Goal: Download file/media

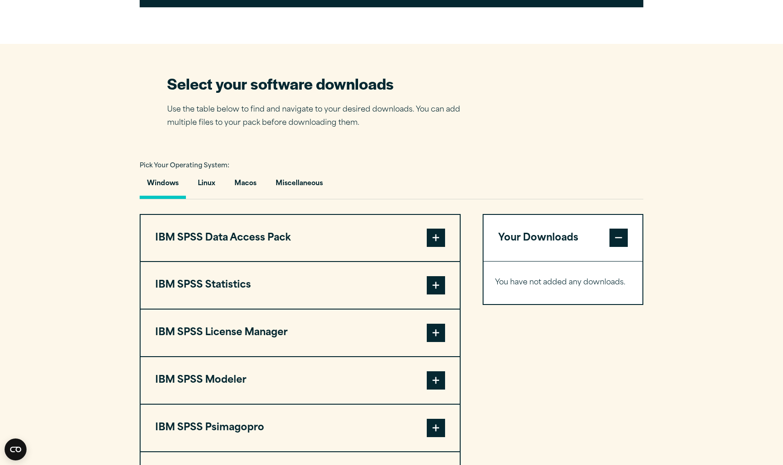
scroll to position [536, 0]
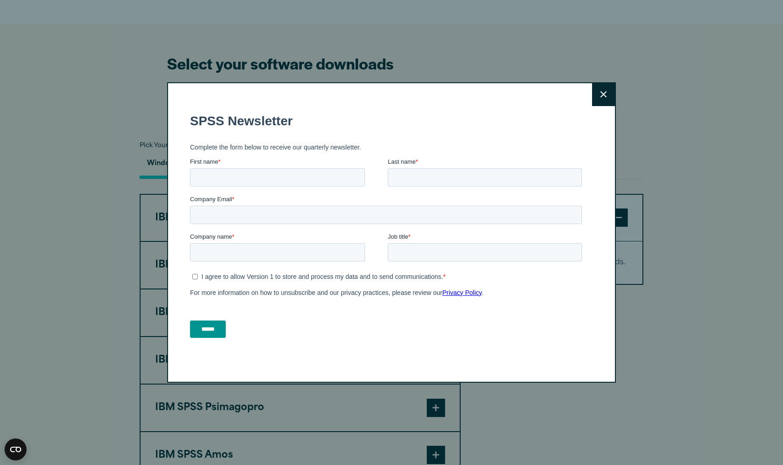
click at [611, 91] on button "Close" at bounding box center [603, 94] width 23 height 23
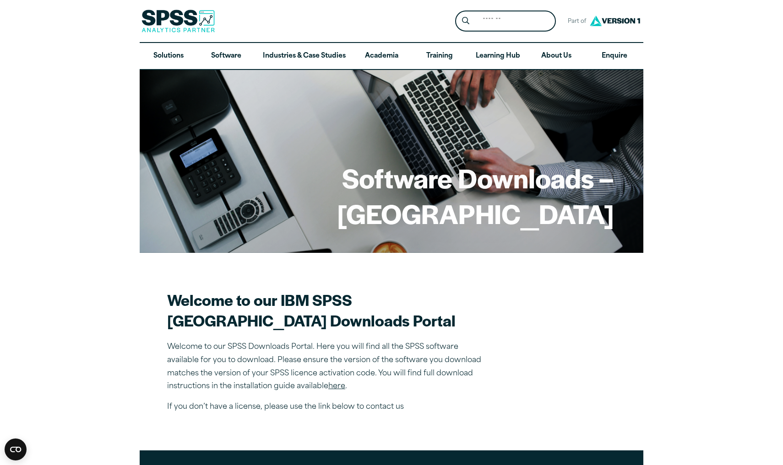
scroll to position [0, 0]
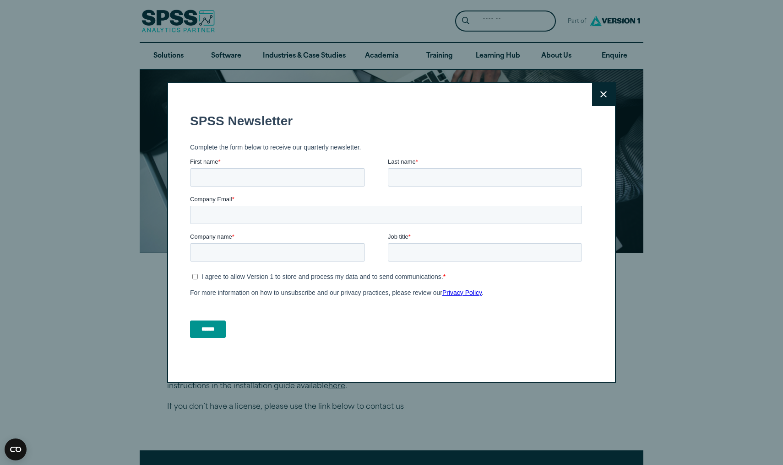
click at [598, 99] on button "Close" at bounding box center [603, 94] width 23 height 23
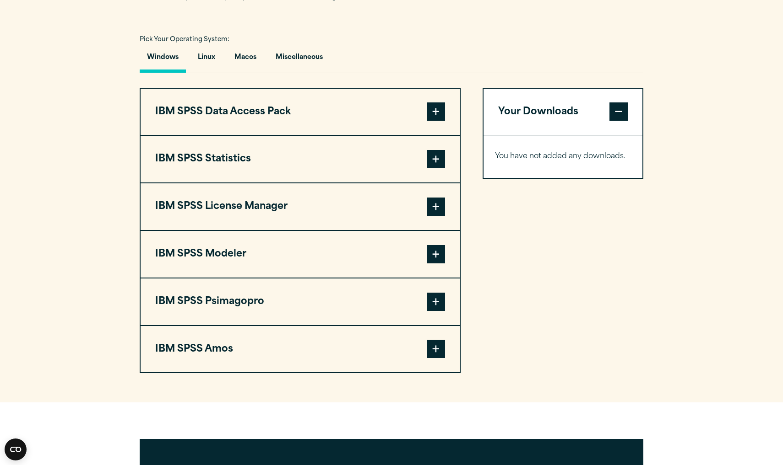
scroll to position [643, 0]
click at [433, 168] on span at bounding box center [436, 159] width 18 height 18
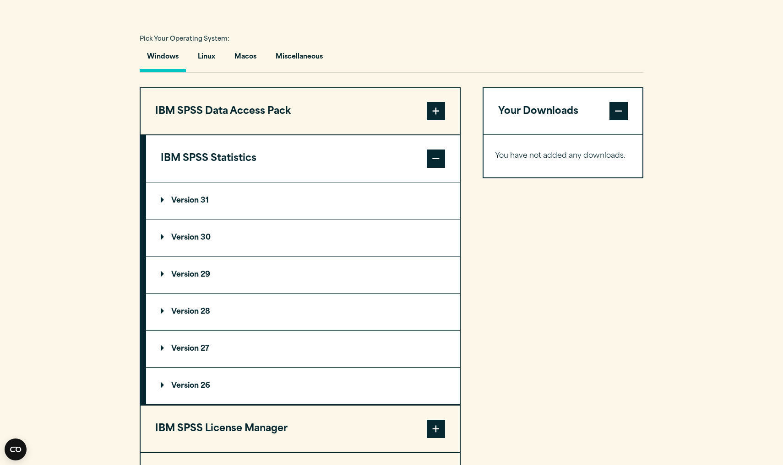
click at [433, 168] on span at bounding box center [436, 159] width 18 height 18
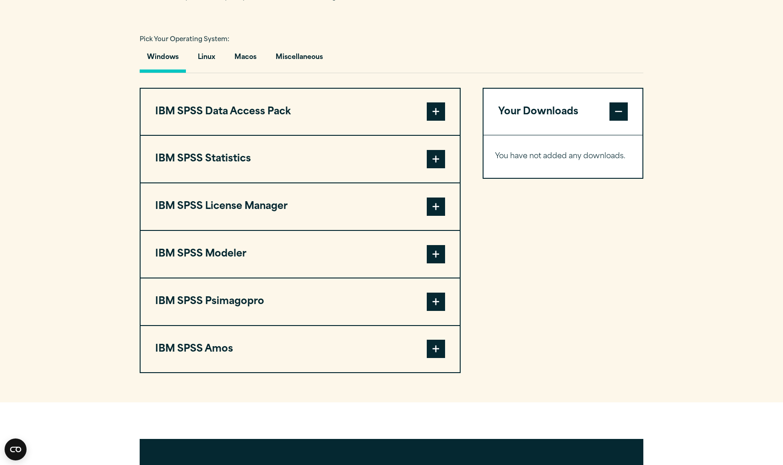
scroll to position [646, 0]
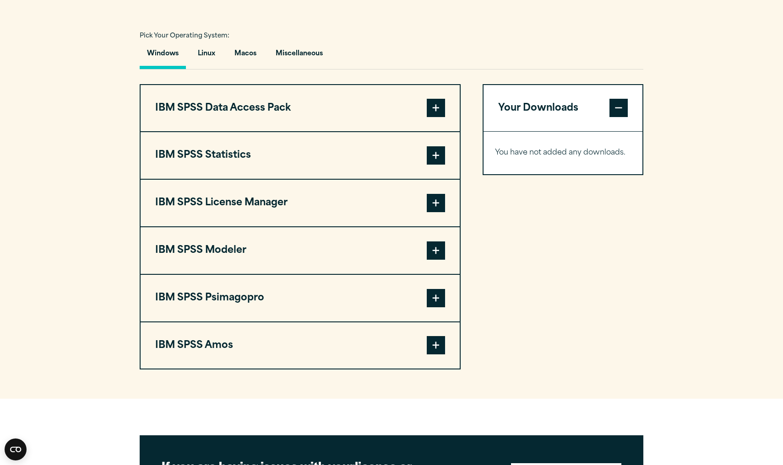
click at [387, 179] on button "IBM SPSS Statistics" at bounding box center [299, 155] width 319 height 47
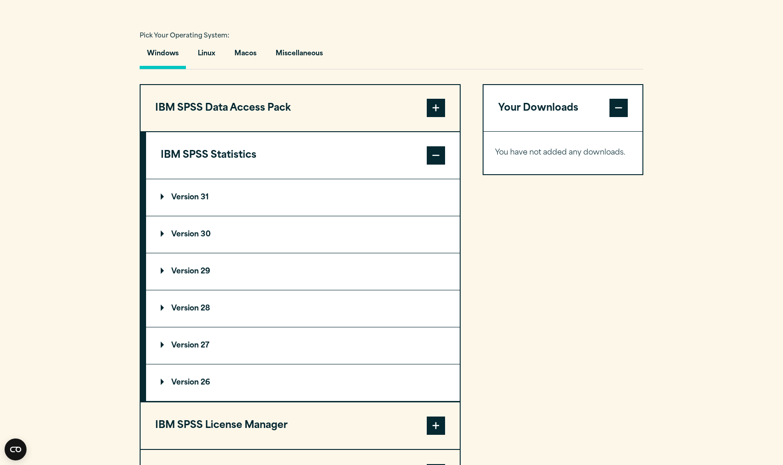
click at [201, 238] on p "Version 30" at bounding box center [186, 234] width 50 height 7
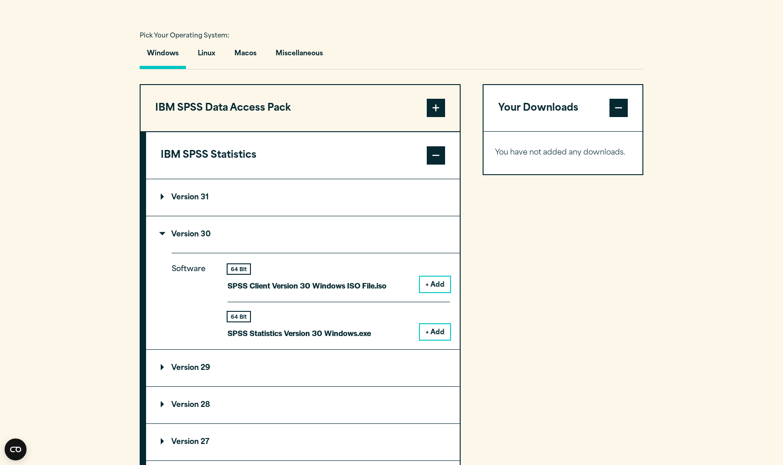
click at [438, 340] on button "+ Add" at bounding box center [435, 332] width 30 height 16
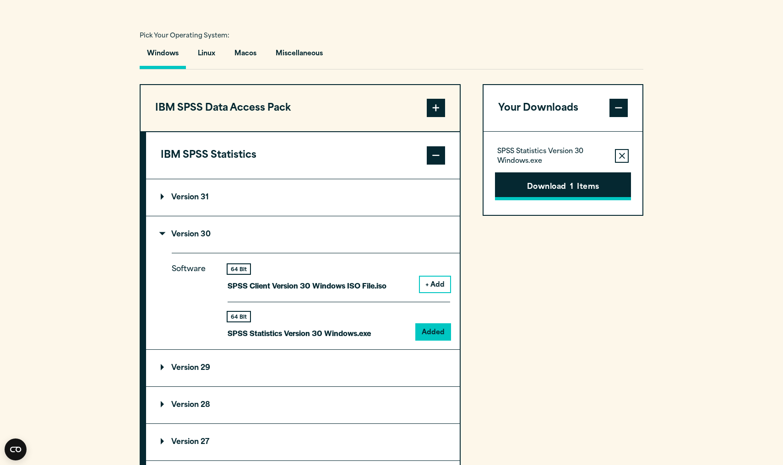
click at [561, 201] on button "Download 1 Items" at bounding box center [563, 187] width 136 height 28
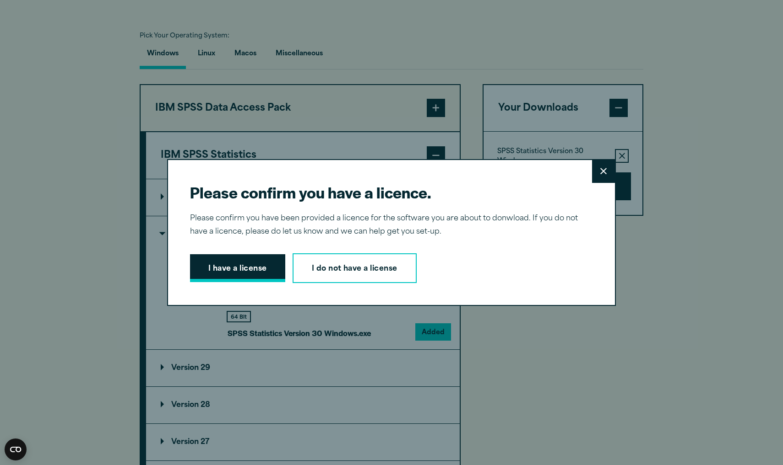
click at [228, 266] on button "I have a license" at bounding box center [237, 268] width 95 height 28
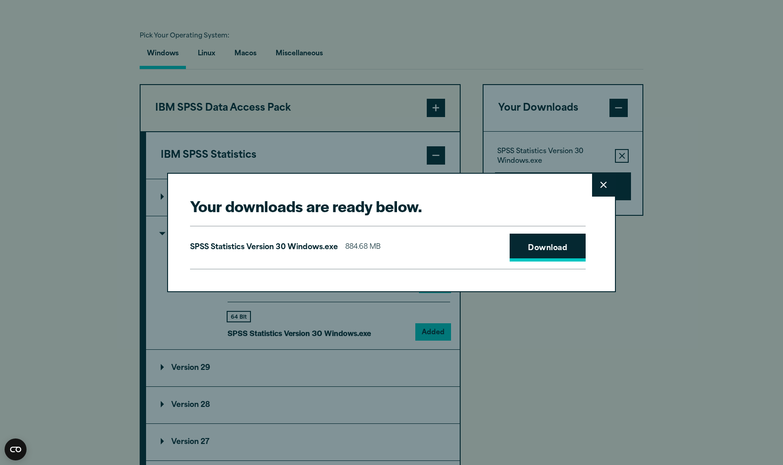
click at [534, 251] on link "Download" at bounding box center [547, 248] width 76 height 28
click at [548, 247] on link "Download" at bounding box center [547, 248] width 76 height 28
click at [308, 251] on p "SPSS Statistics Version 30 Windows.exe" at bounding box center [264, 247] width 148 height 13
click at [607, 183] on button "Close" at bounding box center [603, 185] width 23 height 23
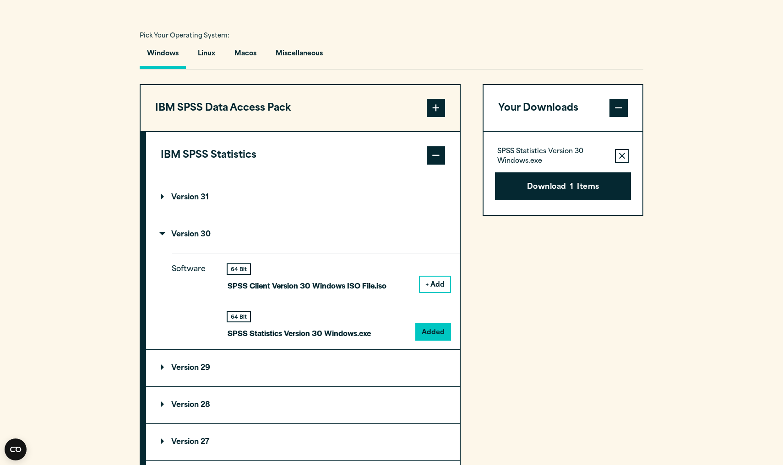
click at [534, 166] on p "SPSS Statistics Version 30 Windows.exe" at bounding box center [552, 156] width 110 height 18
click at [577, 166] on p "SPSS Statistics Version 30 Windows.exe" at bounding box center [552, 156] width 110 height 18
click at [302, 340] on p "SPSS Statistics Version 30 Windows.exe" at bounding box center [298, 333] width 143 height 13
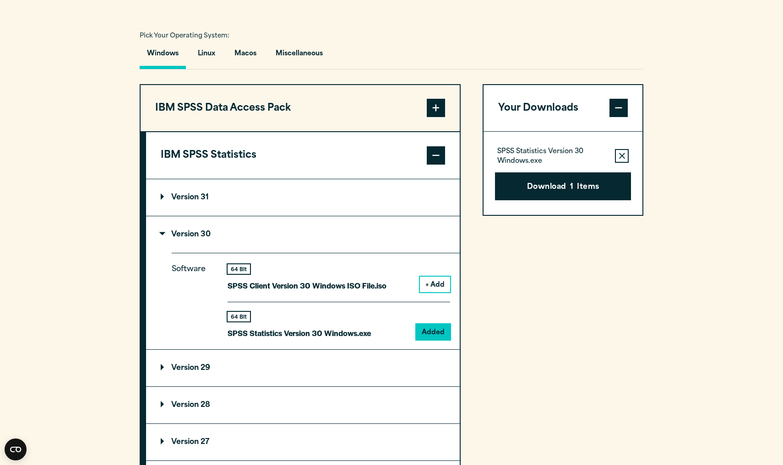
click at [360, 322] on div "64 Bit" at bounding box center [298, 317] width 143 height 10
click at [368, 340] on div "64 Bit SPSS Statistics Version 30 Windows.exe" at bounding box center [298, 326] width 143 height 28
click at [554, 166] on p "SPSS Statistics Version 30 Windows.exe" at bounding box center [552, 156] width 110 height 18
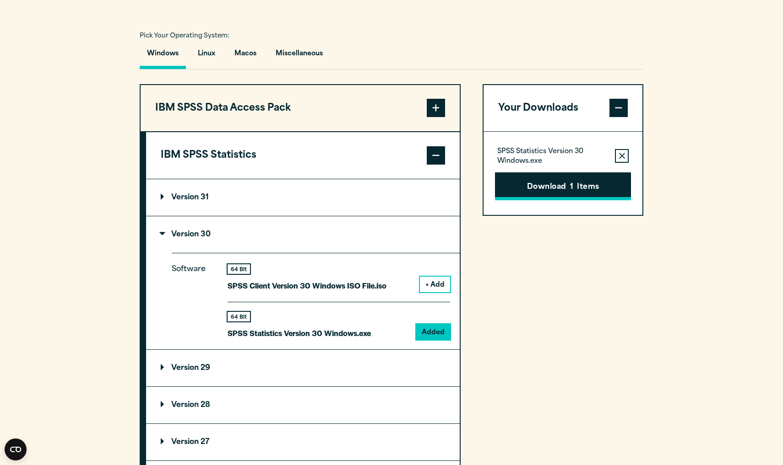
click at [555, 201] on button "Download 1 Items" at bounding box center [563, 187] width 136 height 28
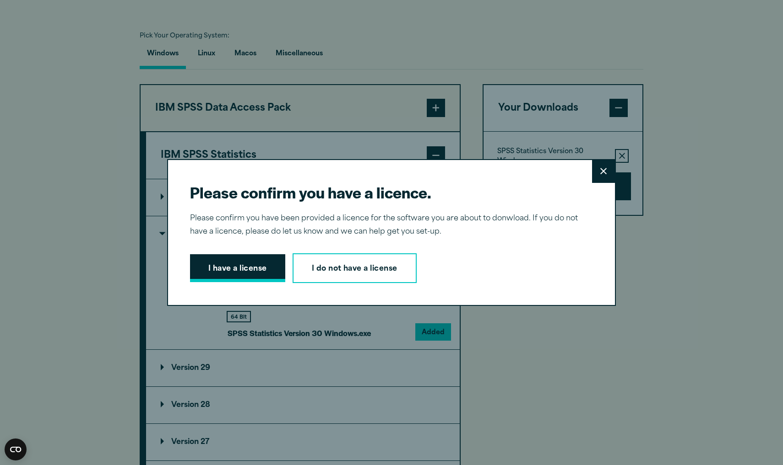
click at [243, 265] on button "I have a license" at bounding box center [237, 268] width 95 height 28
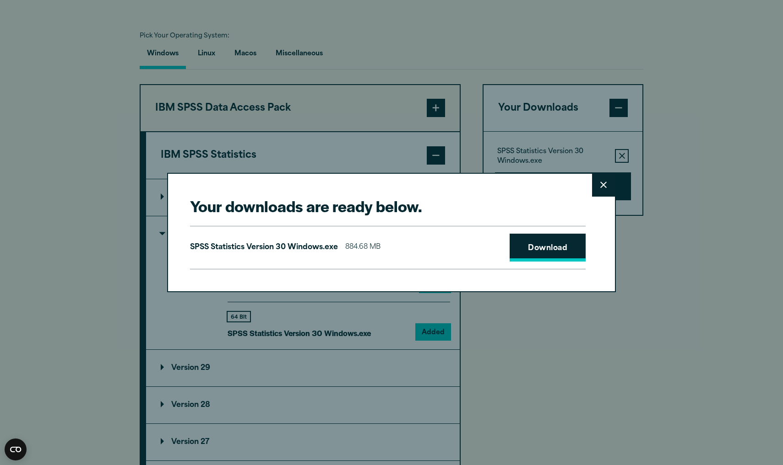
click at [553, 252] on link "Download" at bounding box center [547, 248] width 76 height 28
click at [290, 249] on p "SPSS Statistics Version 30 Windows.exe" at bounding box center [264, 247] width 148 height 13
click at [417, 247] on div "SPSS Statistics Version 30 Windows.exe 884.68 MB Download" at bounding box center [387, 248] width 395 height 44
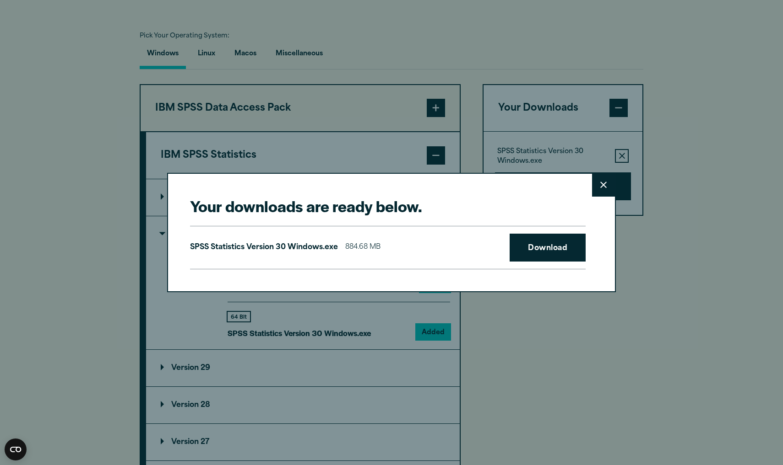
click at [383, 254] on div "SPSS Statistics Version 30 Windows.exe 884.68 MB Download" at bounding box center [387, 248] width 395 height 44
click at [8, 452] on circle "Open CMP widget" at bounding box center [16, 450] width 22 height 22
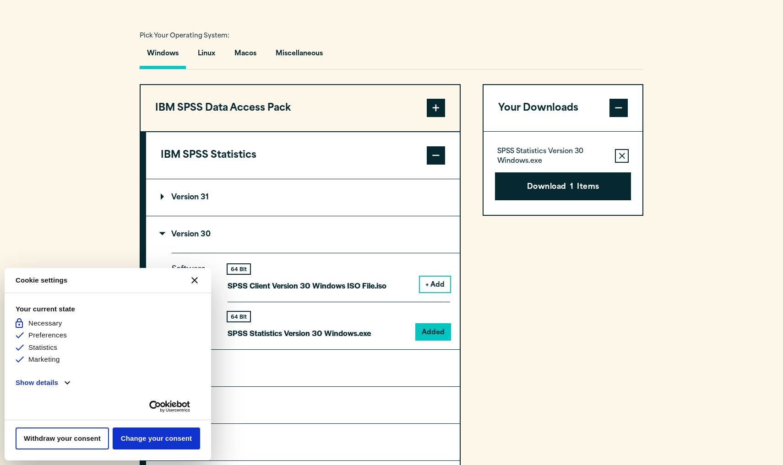
scroll to position [0, 0]
click at [623, 271] on div "Your Downloads SPSS Statistics Version 30 Windows.exe Remove this item from you…" at bounding box center [562, 386] width 161 height 605
click at [197, 286] on button "[#WIDGET_ICON_CROSS#]" at bounding box center [195, 281] width 22 height 22
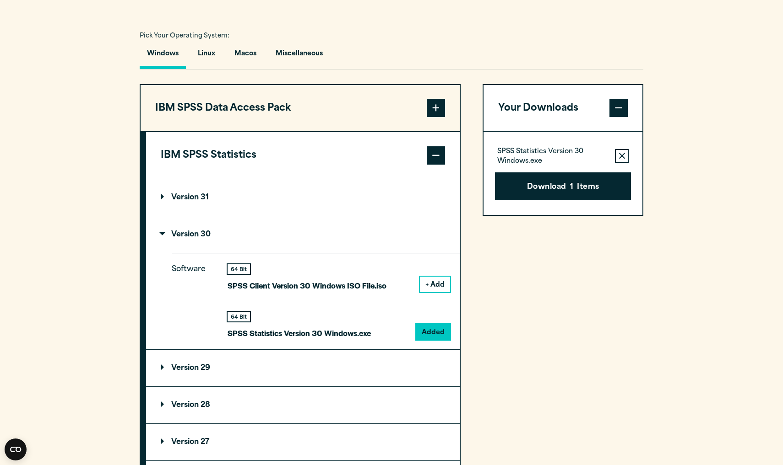
click at [513, 298] on div "Your Downloads SPSS Statistics Version 30 Windows.exe Remove this item from you…" at bounding box center [562, 386] width 161 height 605
click at [328, 340] on p "SPSS Statistics Version 30 Windows.exe" at bounding box center [298, 333] width 143 height 13
click at [556, 166] on p "SPSS Statistics Version 30 Windows.exe" at bounding box center [552, 156] width 110 height 18
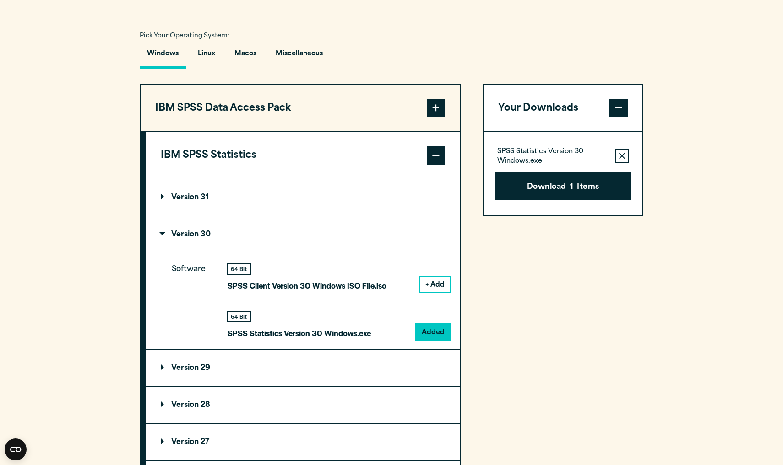
click at [556, 166] on p "SPSS Statistics Version 30 Windows.exe" at bounding box center [552, 156] width 110 height 18
click at [545, 166] on p "SPSS Statistics Version 30 Windows.exe" at bounding box center [552, 156] width 110 height 18
click at [538, 166] on p "SPSS Statistics Version 30 Windows.exe" at bounding box center [552, 156] width 110 height 18
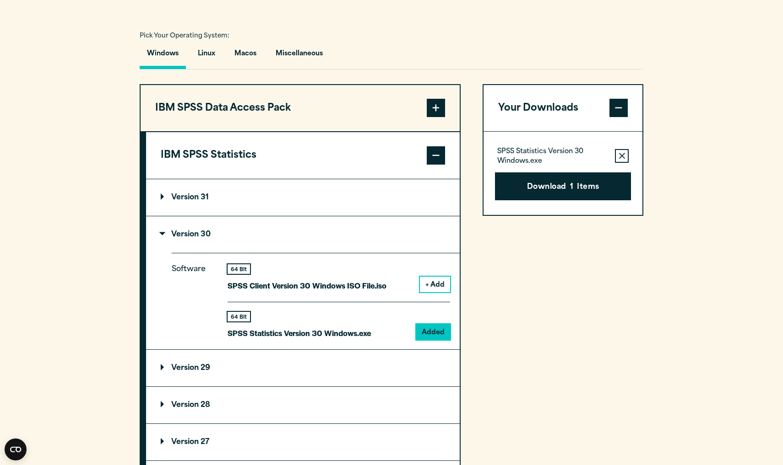
click at [562, 166] on p "SPSS Statistics Version 30 Windows.exe" at bounding box center [552, 156] width 110 height 18
click at [617, 117] on span at bounding box center [618, 108] width 18 height 18
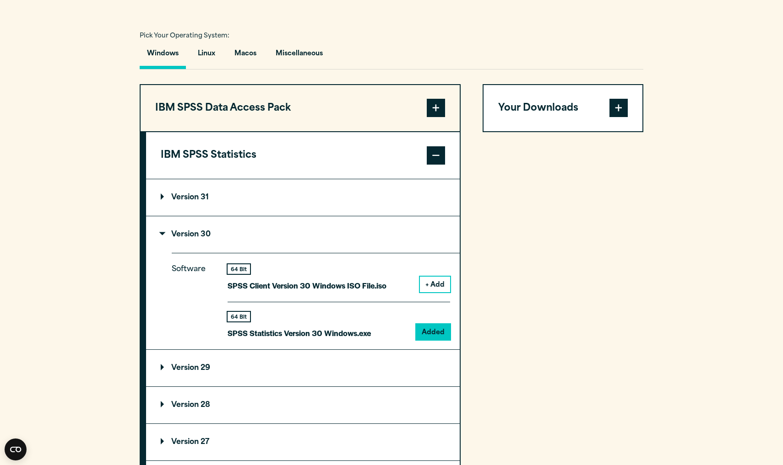
click at [617, 117] on span at bounding box center [618, 108] width 18 height 18
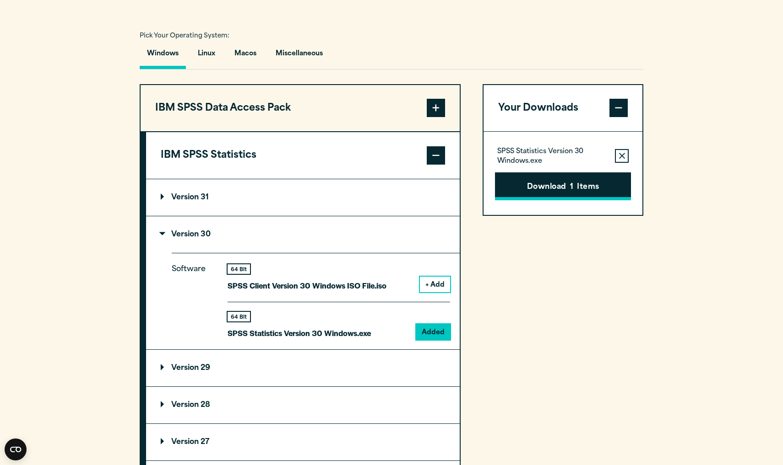
click at [559, 201] on button "Download 1 Items" at bounding box center [563, 187] width 136 height 28
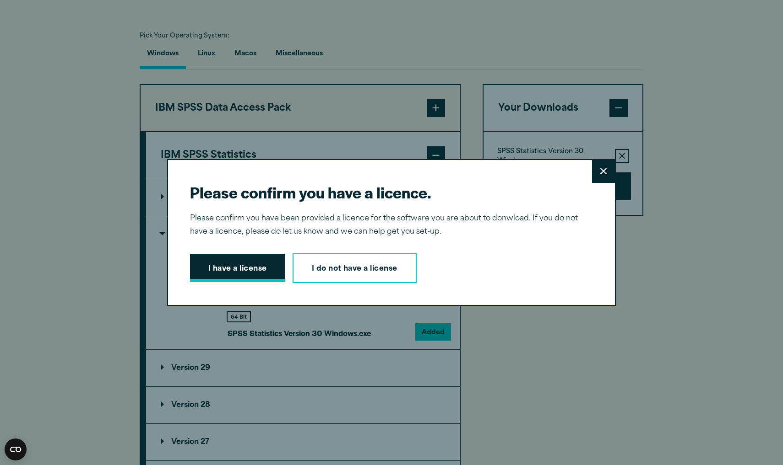
click at [253, 262] on button "I have a license" at bounding box center [237, 268] width 95 height 28
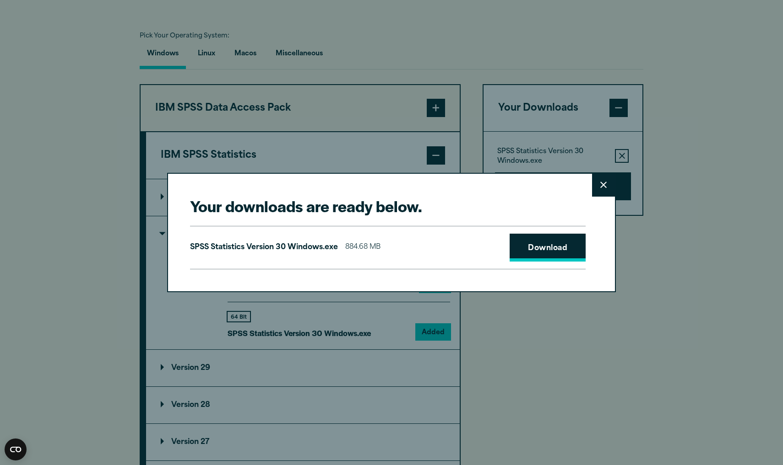
click at [549, 253] on link "Download" at bounding box center [547, 248] width 76 height 28
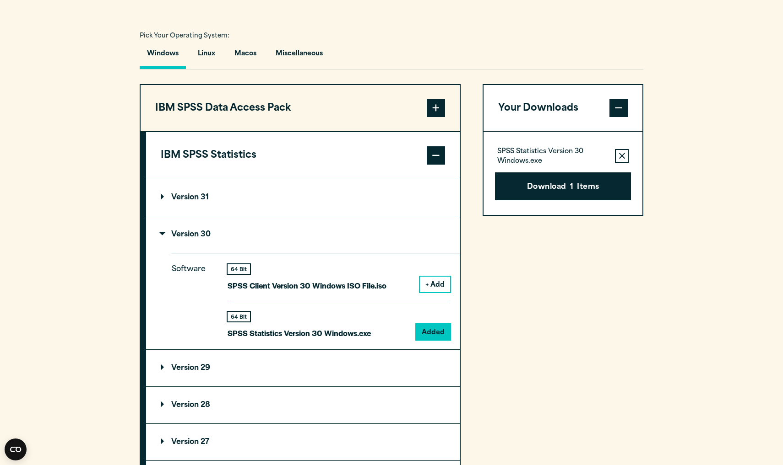
click at [643, 180] on div "Your downloads are ready below. Close SPSS Statistics Version 30 Windows.exe 88…" at bounding box center [391, 232] width 783 height 465
click at [615, 282] on div "Your Downloads SPSS Statistics Version 30 Windows.exe Remove this item from you…" at bounding box center [562, 386] width 161 height 605
click at [337, 340] on p "SPSS Statistics Version 30 Windows.exe" at bounding box center [298, 333] width 143 height 13
click at [247, 340] on p "SPSS Statistics Version 30 Windows.exe" at bounding box center [298, 333] width 143 height 13
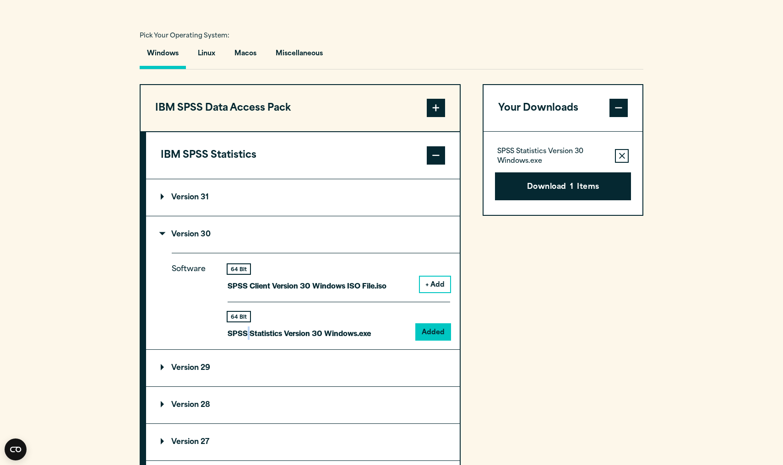
click at [247, 340] on p "SPSS Statistics Version 30 Windows.exe" at bounding box center [298, 333] width 143 height 13
click at [241, 322] on div "64 Bit" at bounding box center [238, 317] width 22 height 10
click at [241, 340] on div "64 Bit SPSS Statistics Version 30 Windows.exe" at bounding box center [298, 326] width 143 height 28
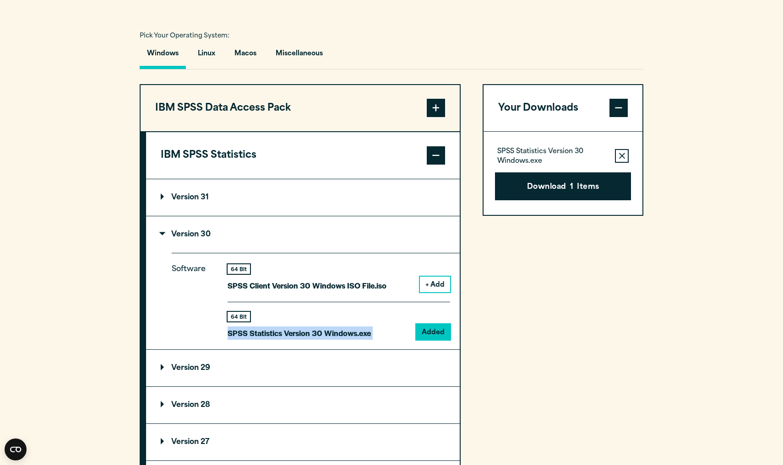
click at [241, 340] on div "64 Bit SPSS Statistics Version 30 Windows.exe" at bounding box center [298, 326] width 143 height 28
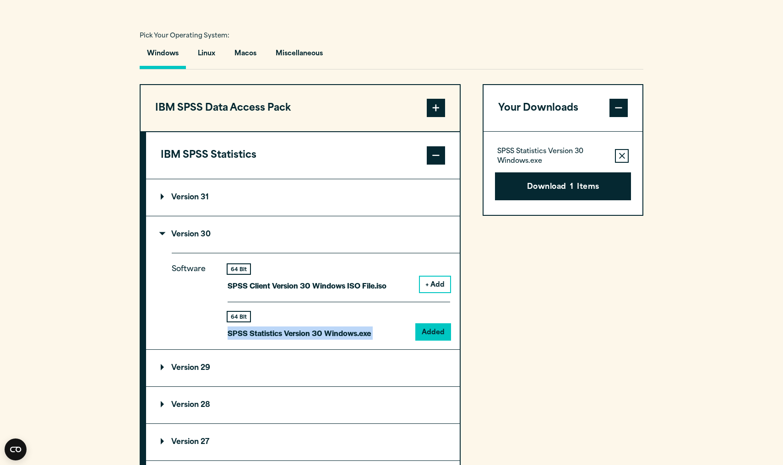
click at [241, 340] on div "64 Bit SPSS Statistics Version 30 Windows.exe" at bounding box center [298, 326] width 143 height 28
click at [307, 322] on div "64 Bit" at bounding box center [298, 317] width 143 height 10
drag, startPoint x: 533, startPoint y: 210, endPoint x: 533, endPoint y: 202, distance: 7.8
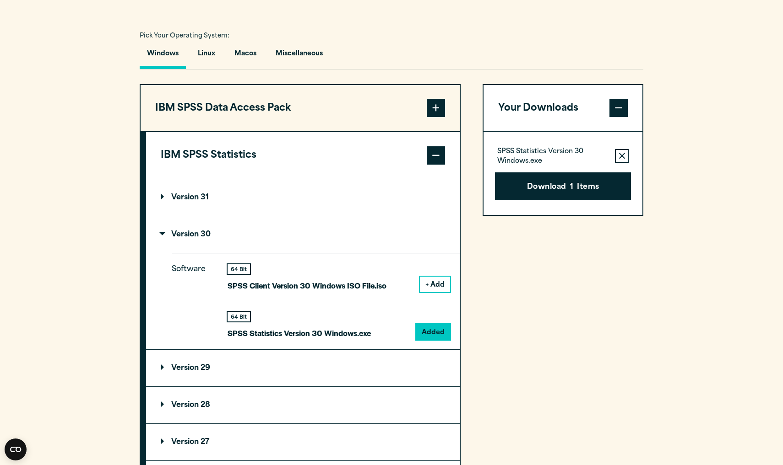
click at [533, 201] on button "Download 1 Items" at bounding box center [563, 187] width 136 height 28
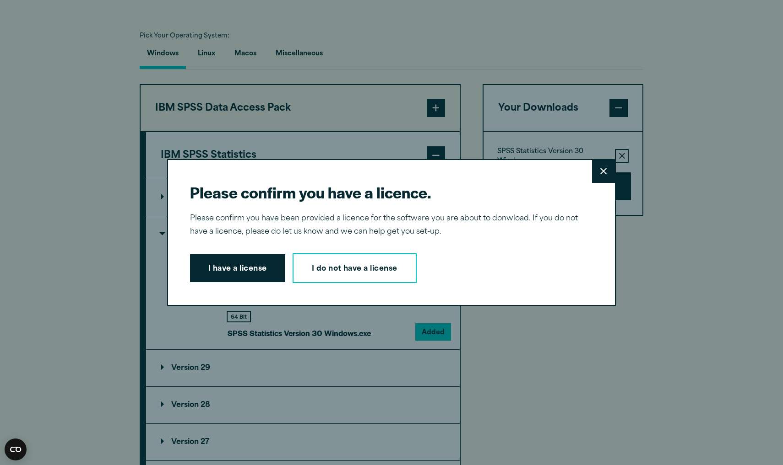
click at [610, 179] on button "Close" at bounding box center [603, 171] width 23 height 23
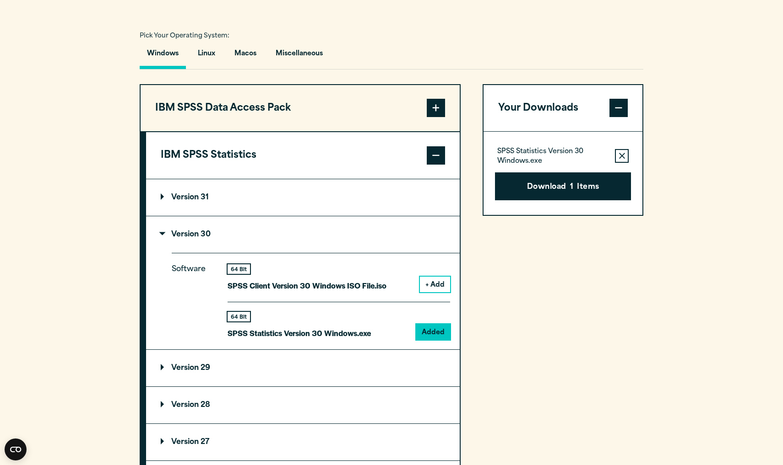
click at [578, 166] on p "SPSS Statistics Version 30 Windows.exe" at bounding box center [552, 156] width 110 height 18
click at [572, 166] on p "SPSS Statistics Version 30 Windows.exe" at bounding box center [552, 156] width 110 height 18
click at [569, 166] on p "SPSS Statistics Version 30 Windows.exe" at bounding box center [552, 156] width 110 height 18
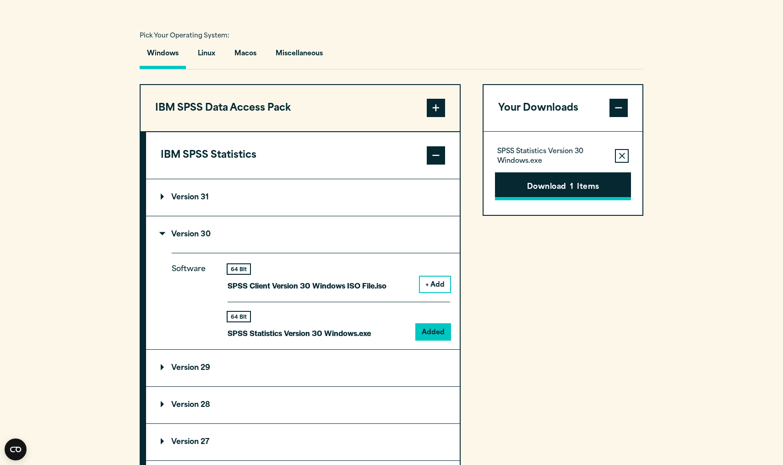
click at [562, 201] on button "Download 1 Items" at bounding box center [563, 187] width 136 height 28
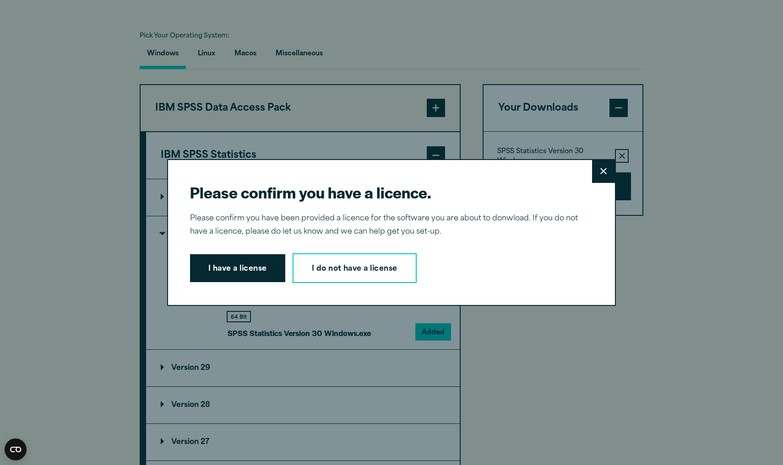
click at [598, 176] on button "Close" at bounding box center [603, 171] width 23 height 23
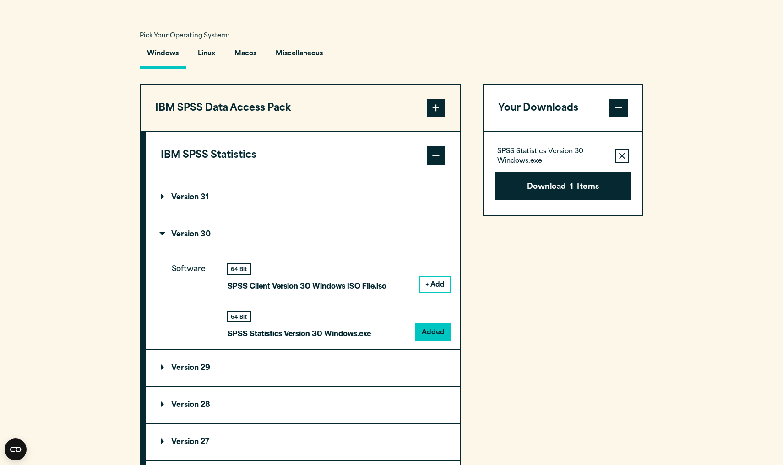
click at [534, 274] on div "Your Downloads SPSS Statistics Version 30 Windows.exe Remove this item from you…" at bounding box center [562, 386] width 161 height 605
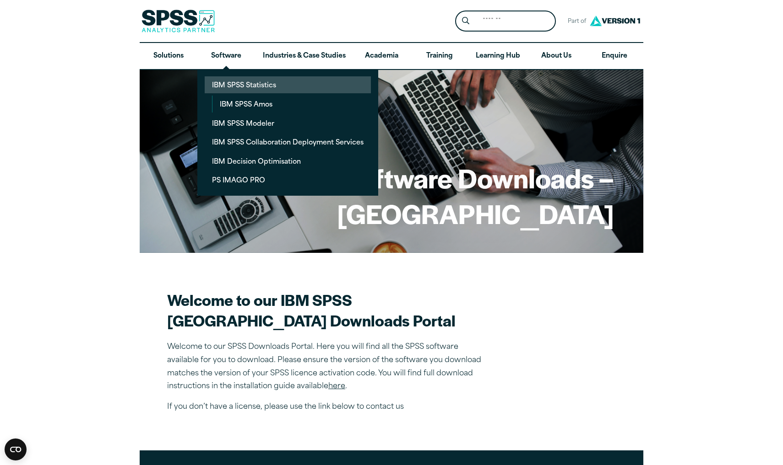
click at [243, 82] on link "IBM SPSS Statistics" at bounding box center [288, 84] width 166 height 17
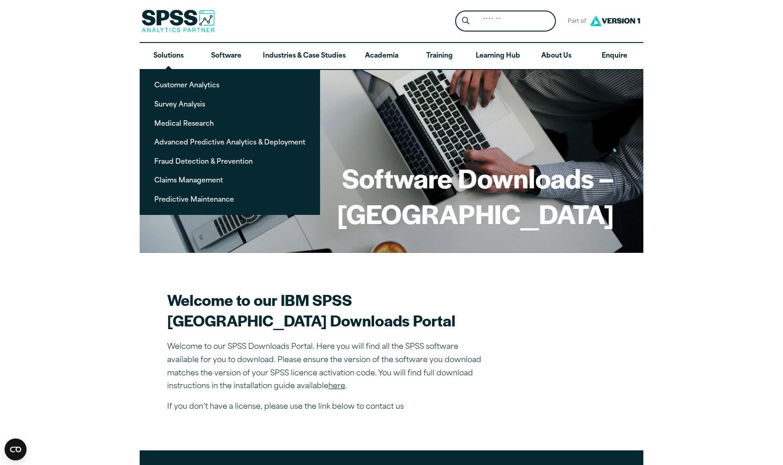
click at [549, 356] on section "Welcome to our IBM SPSS Manchester Metropolitan University Downloads Portal Wel…" at bounding box center [391, 352] width 448 height 124
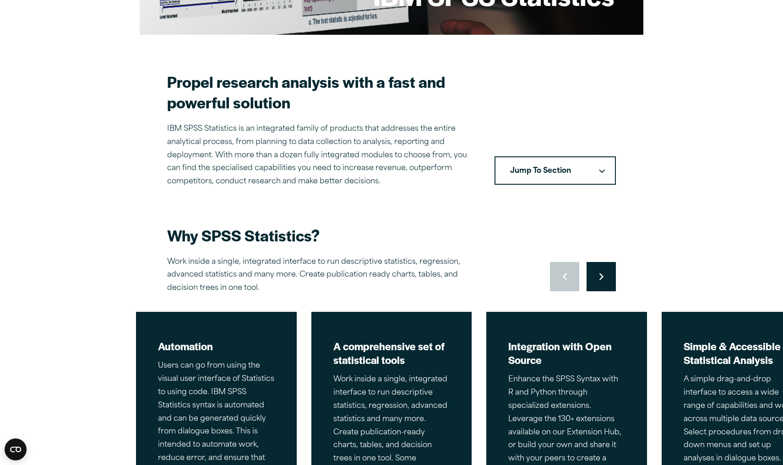
scroll to position [222, 0]
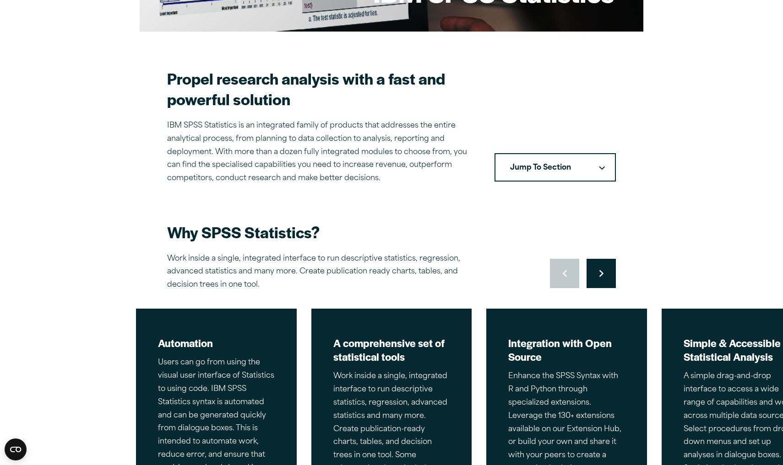
click at [532, 153] on button "Jump To Section" at bounding box center [554, 167] width 121 height 28
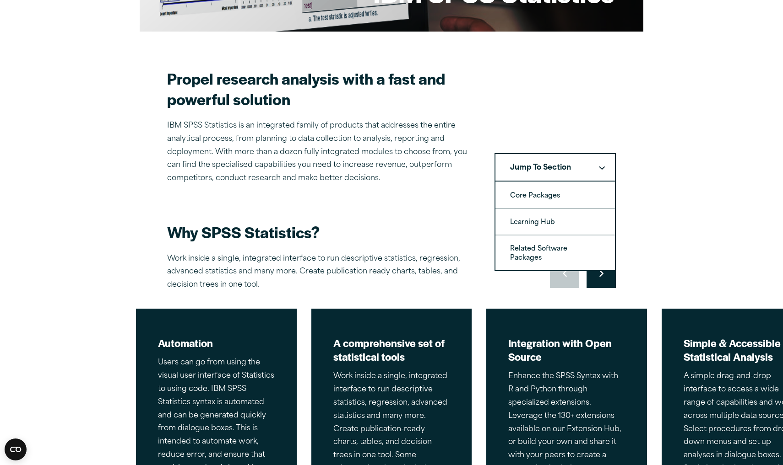
click at [529, 112] on section "Propel research analysis with a fast and powerful solution IBM SPSS Statistics …" at bounding box center [391, 126] width 448 height 117
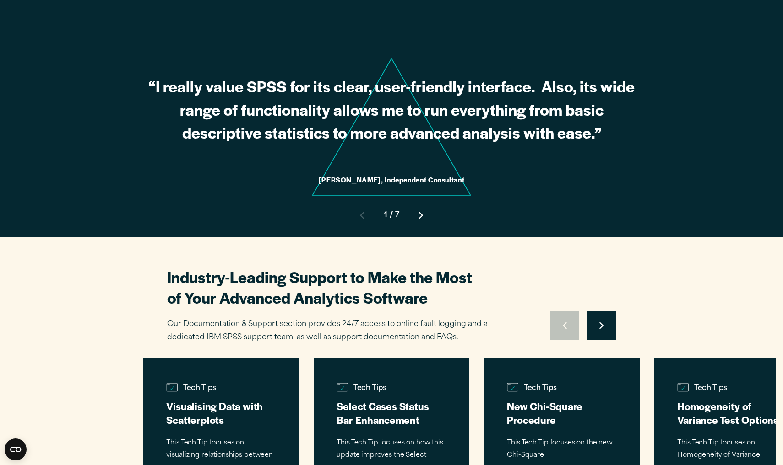
scroll to position [2483, 0]
